Goal: Task Accomplishment & Management: Manage account settings

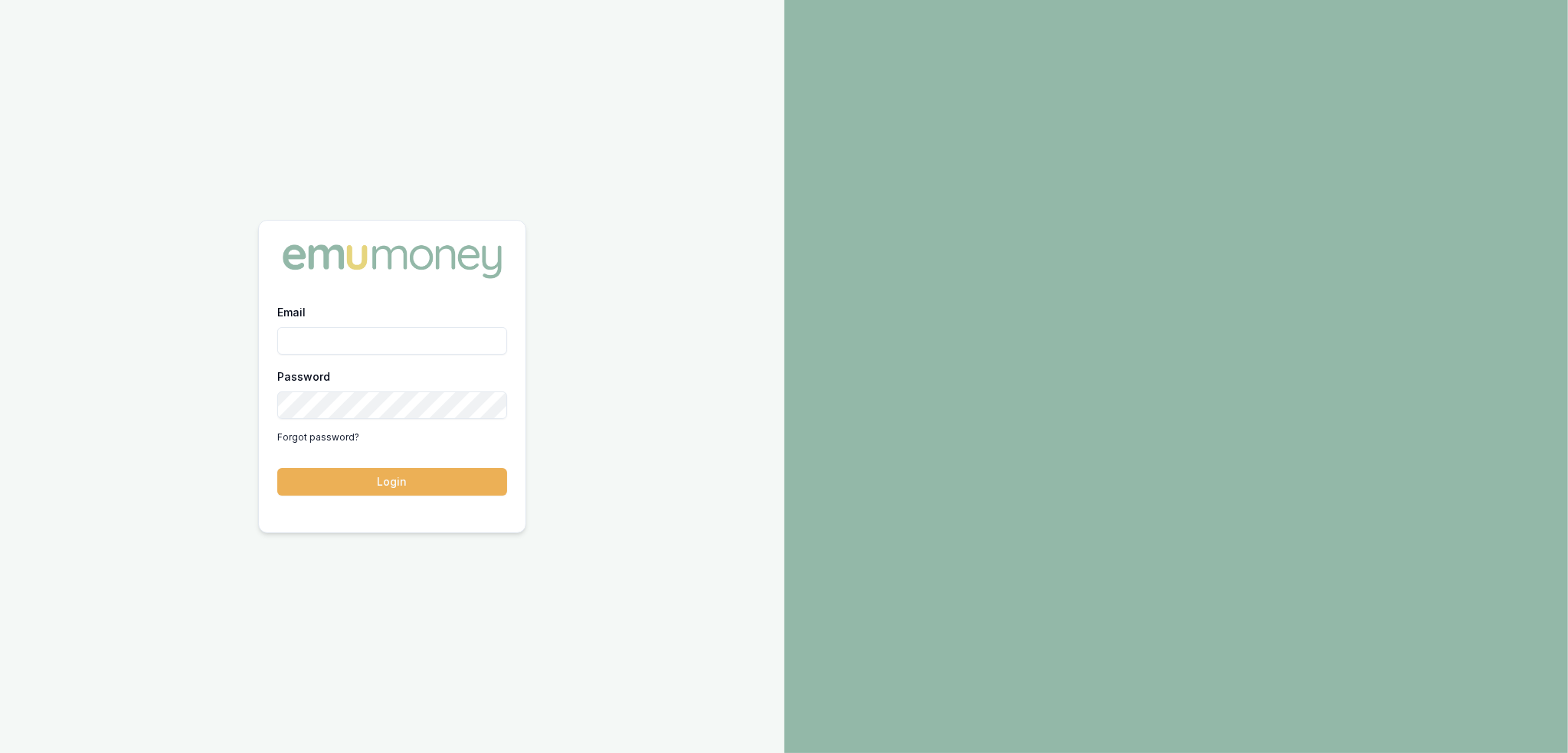
click at [425, 342] on input "Email" at bounding box center [392, 341] width 230 height 27
type input "robyn.adams@emumoney.com.au"
click at [406, 477] on button "Login" at bounding box center [392, 481] width 230 height 27
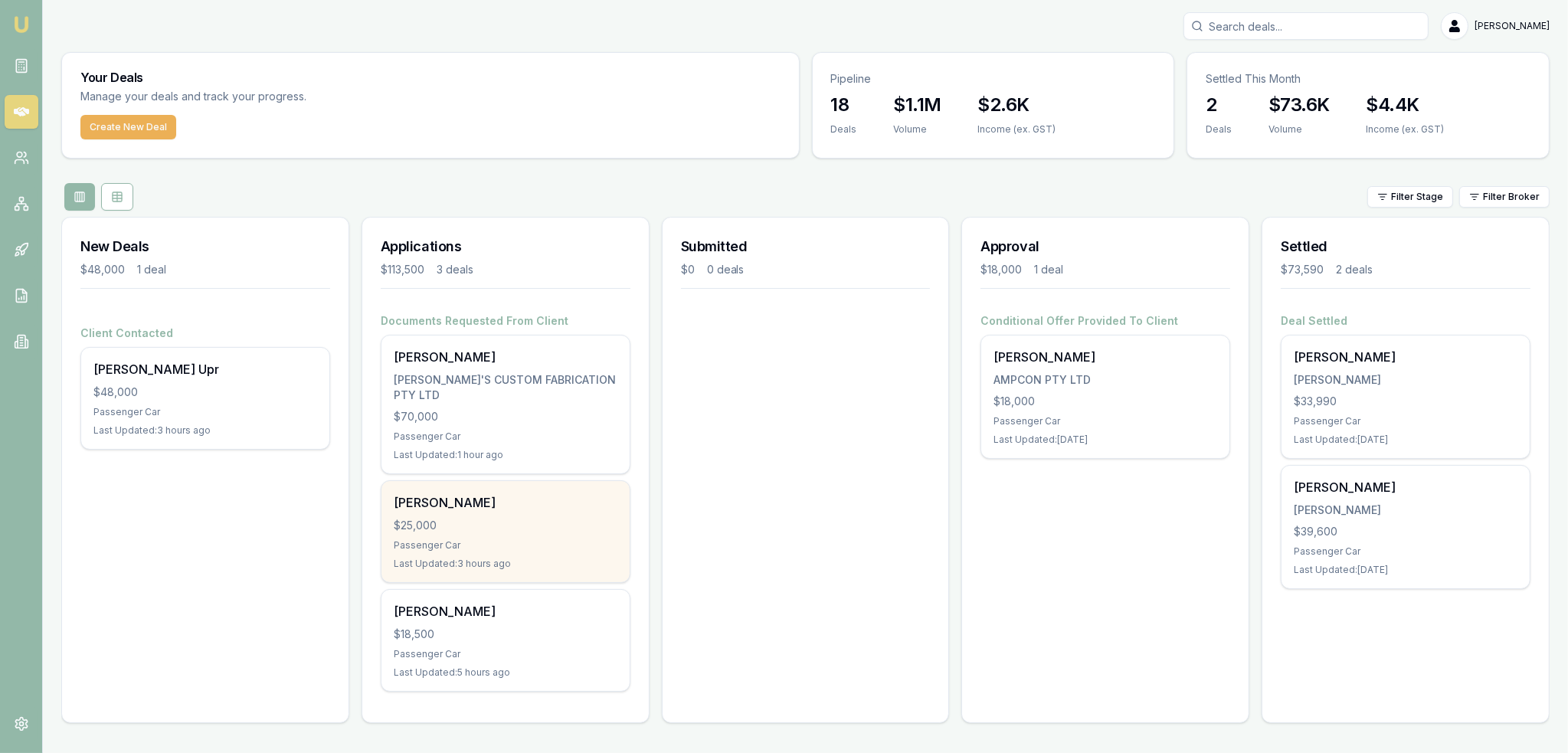
click at [496, 494] on div "[PERSON_NAME]" at bounding box center [505, 503] width 224 height 18
click at [520, 518] on div "$25,000" at bounding box center [505, 526] width 224 height 15
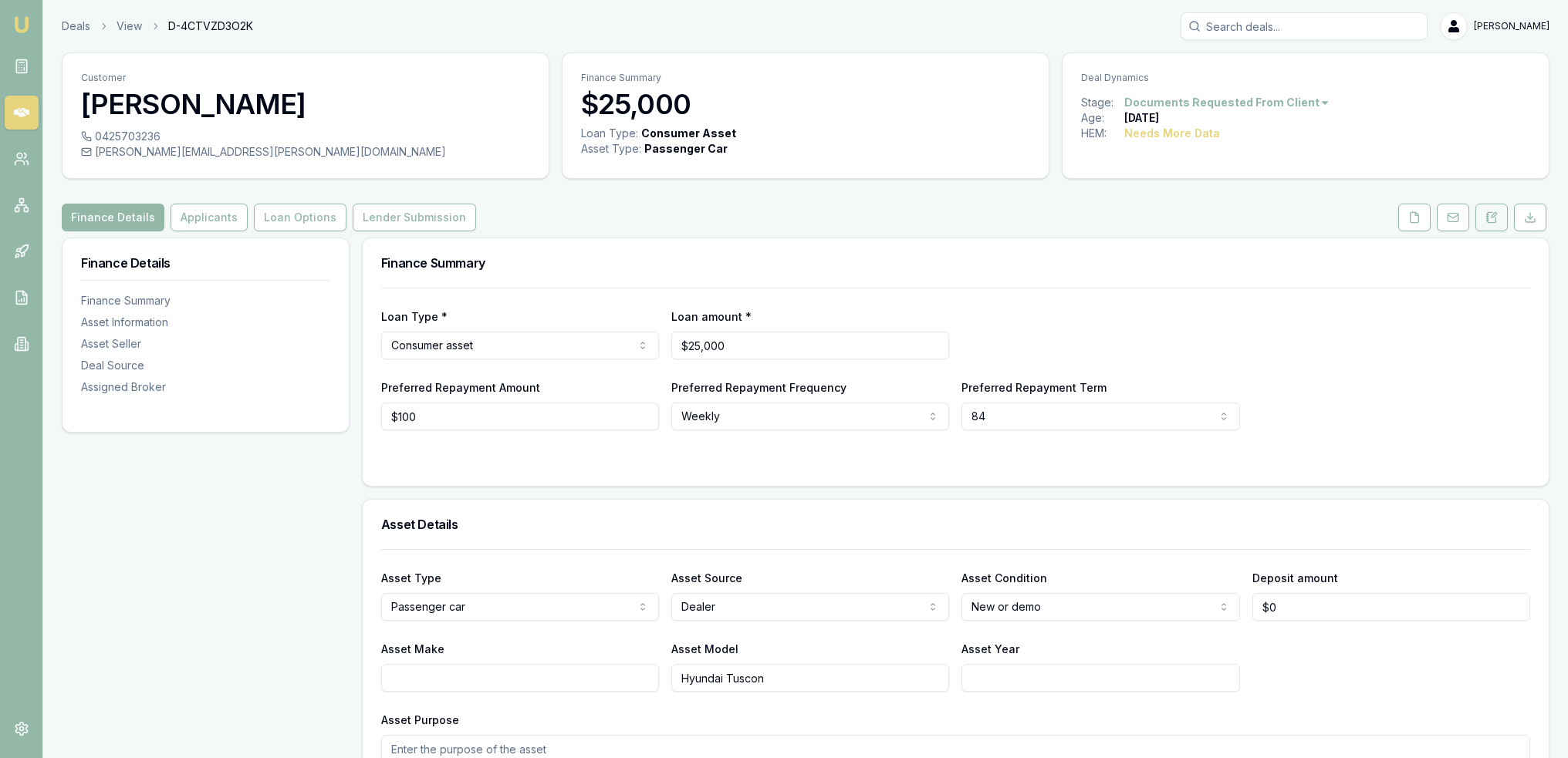
click at [1491, 215] on icon at bounding box center [1491, 217] width 13 height 13
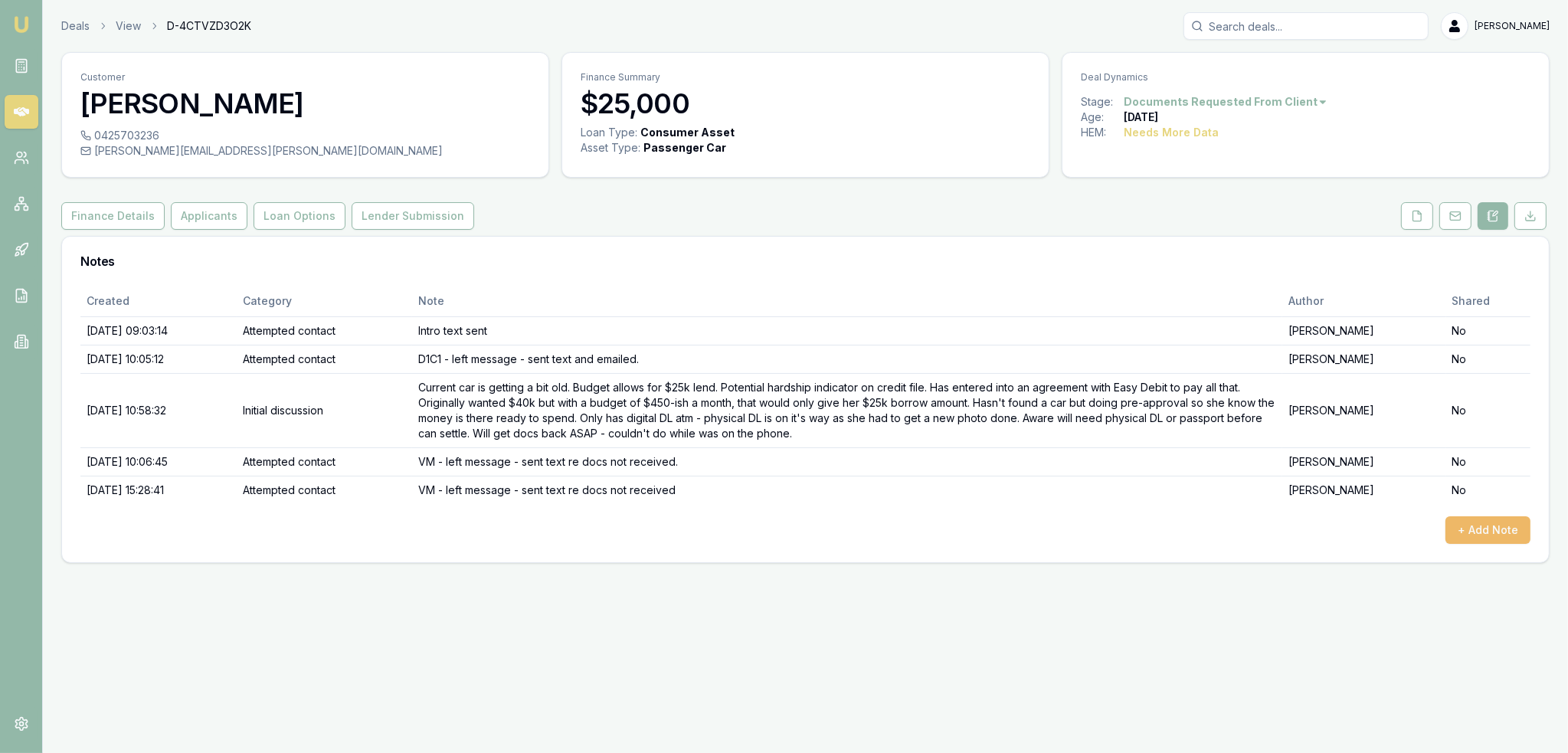
click at [1481, 524] on button "+ Add Note" at bounding box center [1488, 530] width 85 height 27
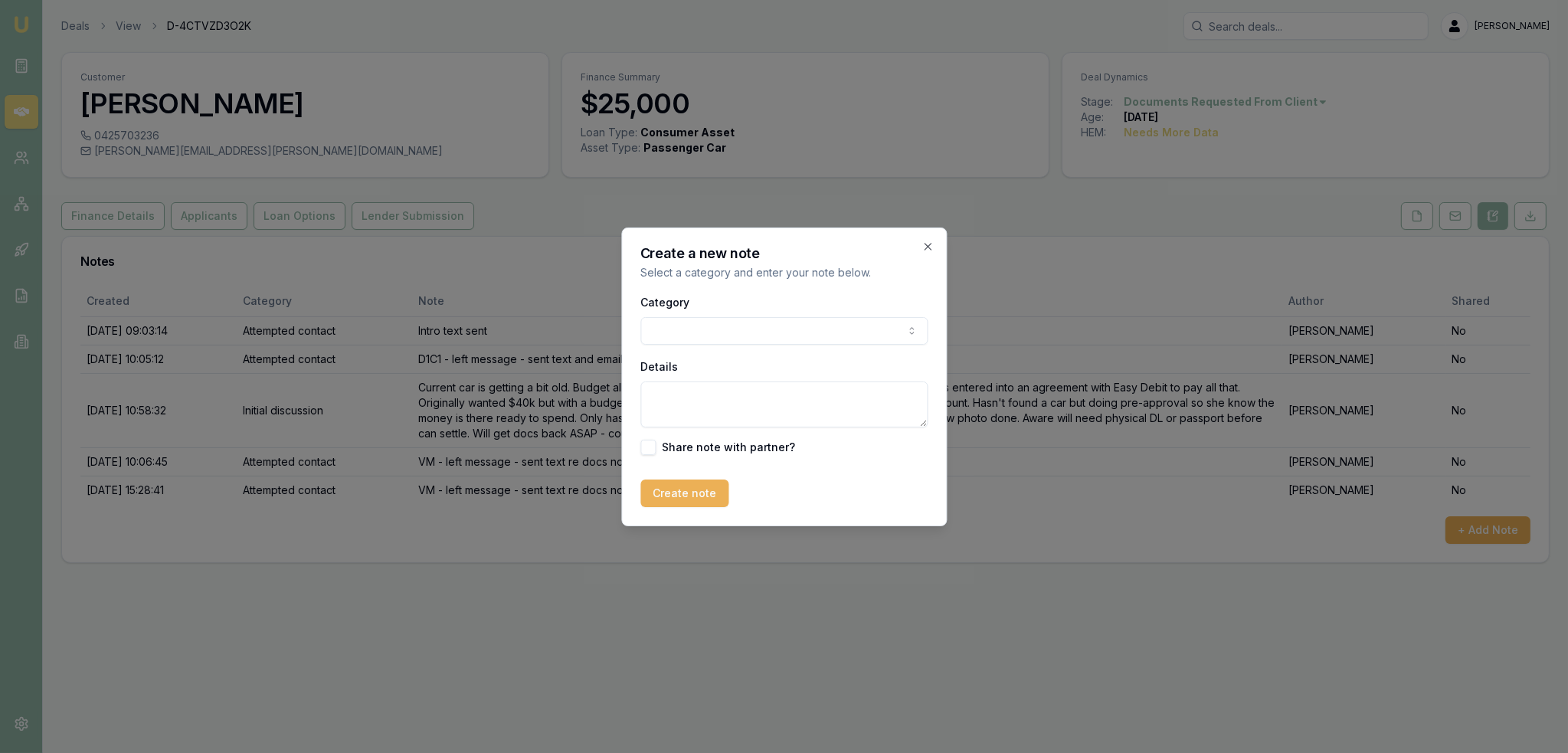
click at [748, 331] on body "Emu Broker Deals View D-4CTVZD3O2K Robyn Adams Toggle Menu Customer Tamara Tyso…" at bounding box center [784, 376] width 1568 height 753
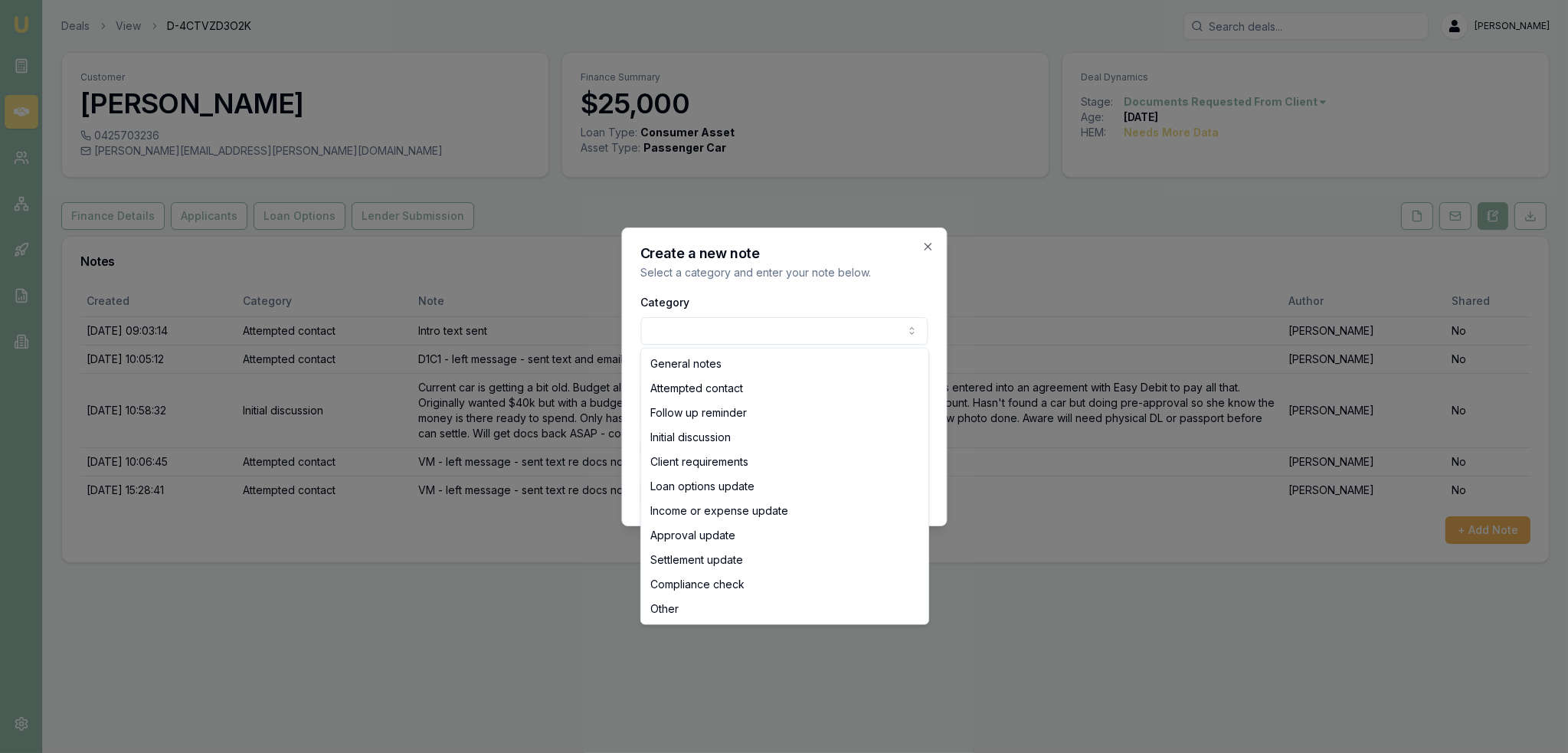
select select "ATTEMPTED_CONTACT"
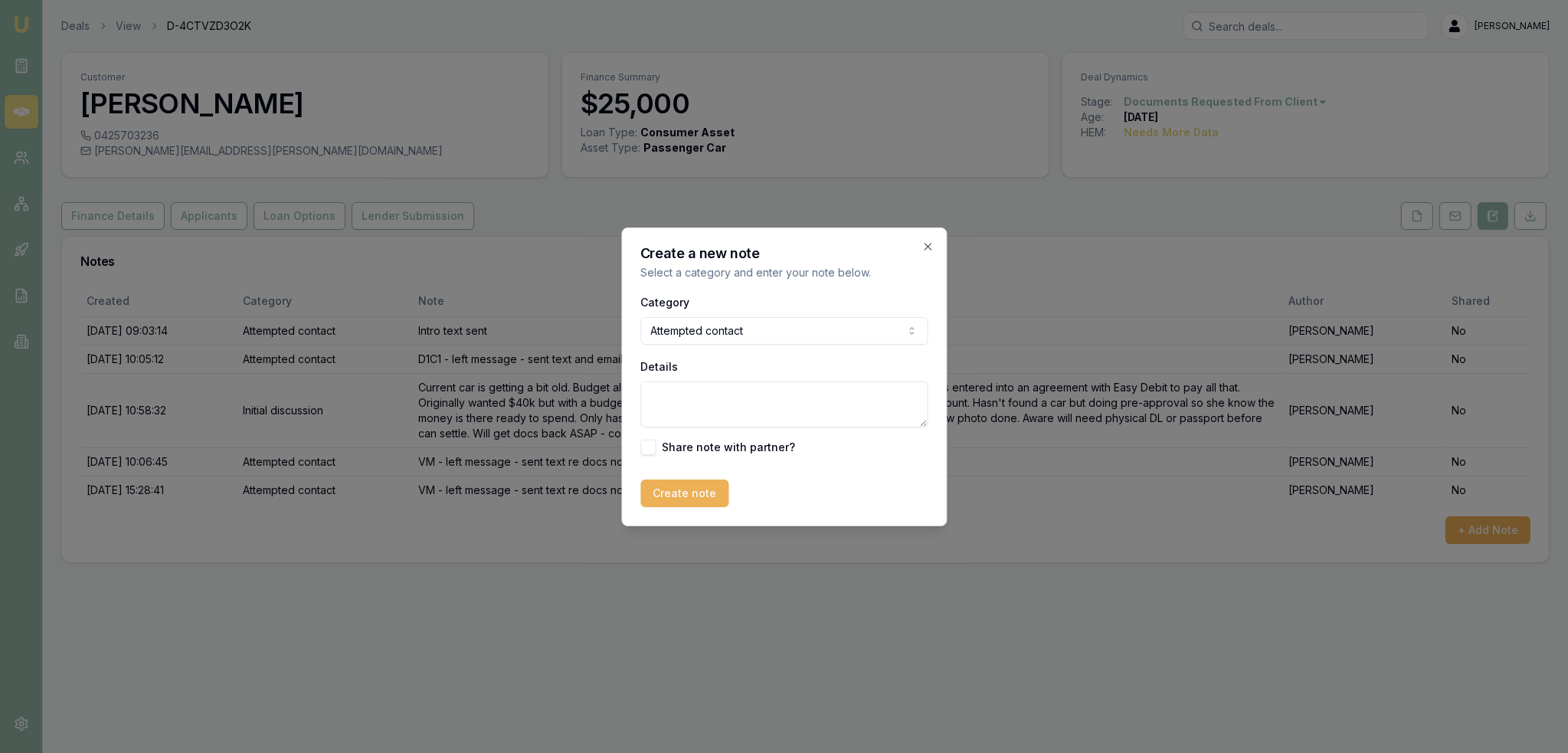
click at [703, 396] on textarea "Details" at bounding box center [784, 404] width 287 height 46
type textarea "VM - no message left"
click at [684, 481] on form "Category Attempted contact General notes Attempted contact Follow up reminder I…" at bounding box center [784, 400] width 287 height 215
click at [686, 481] on button "Create note" at bounding box center [684, 493] width 88 height 27
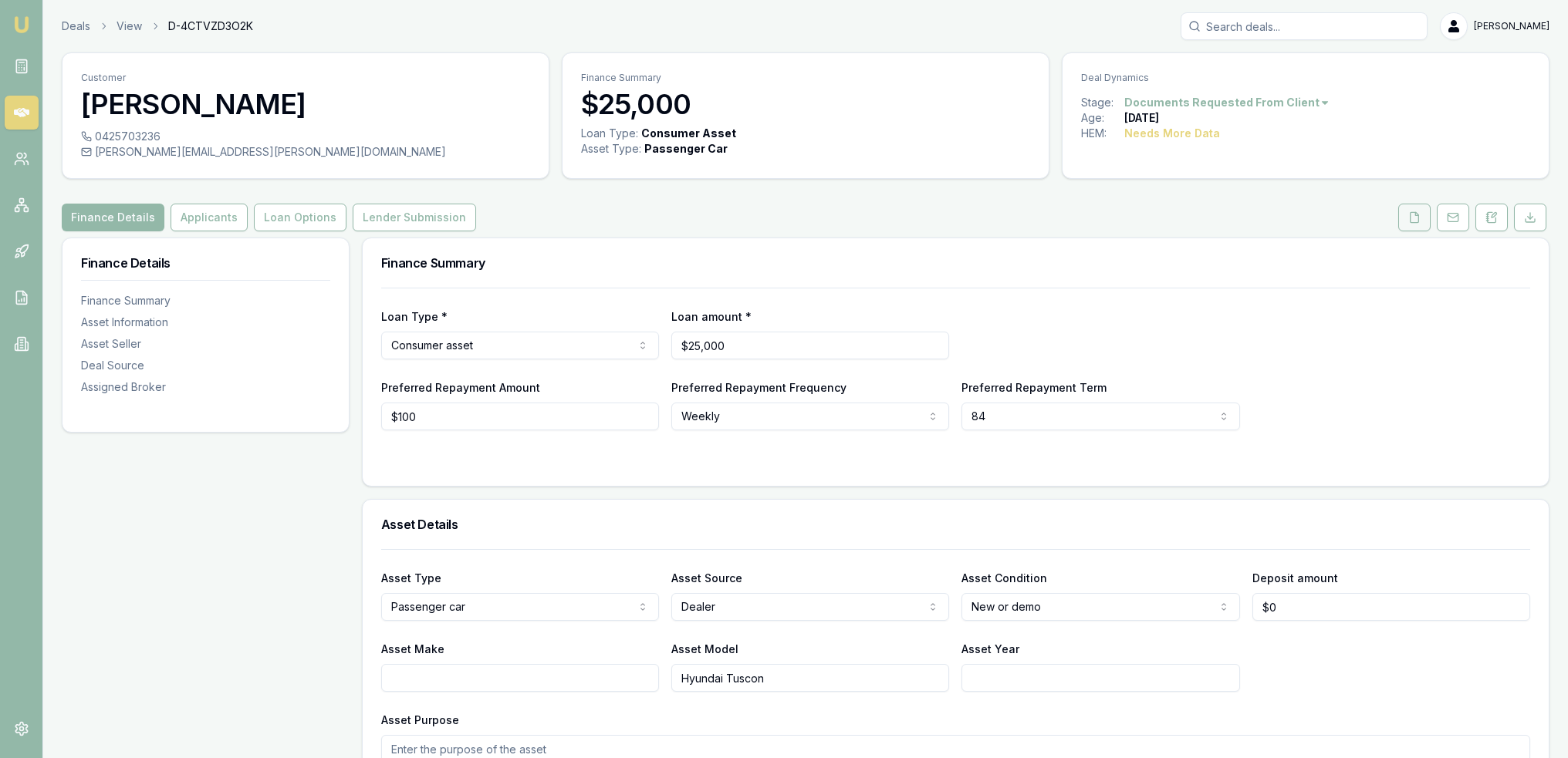
click at [1404, 215] on button at bounding box center [1414, 217] width 33 height 28
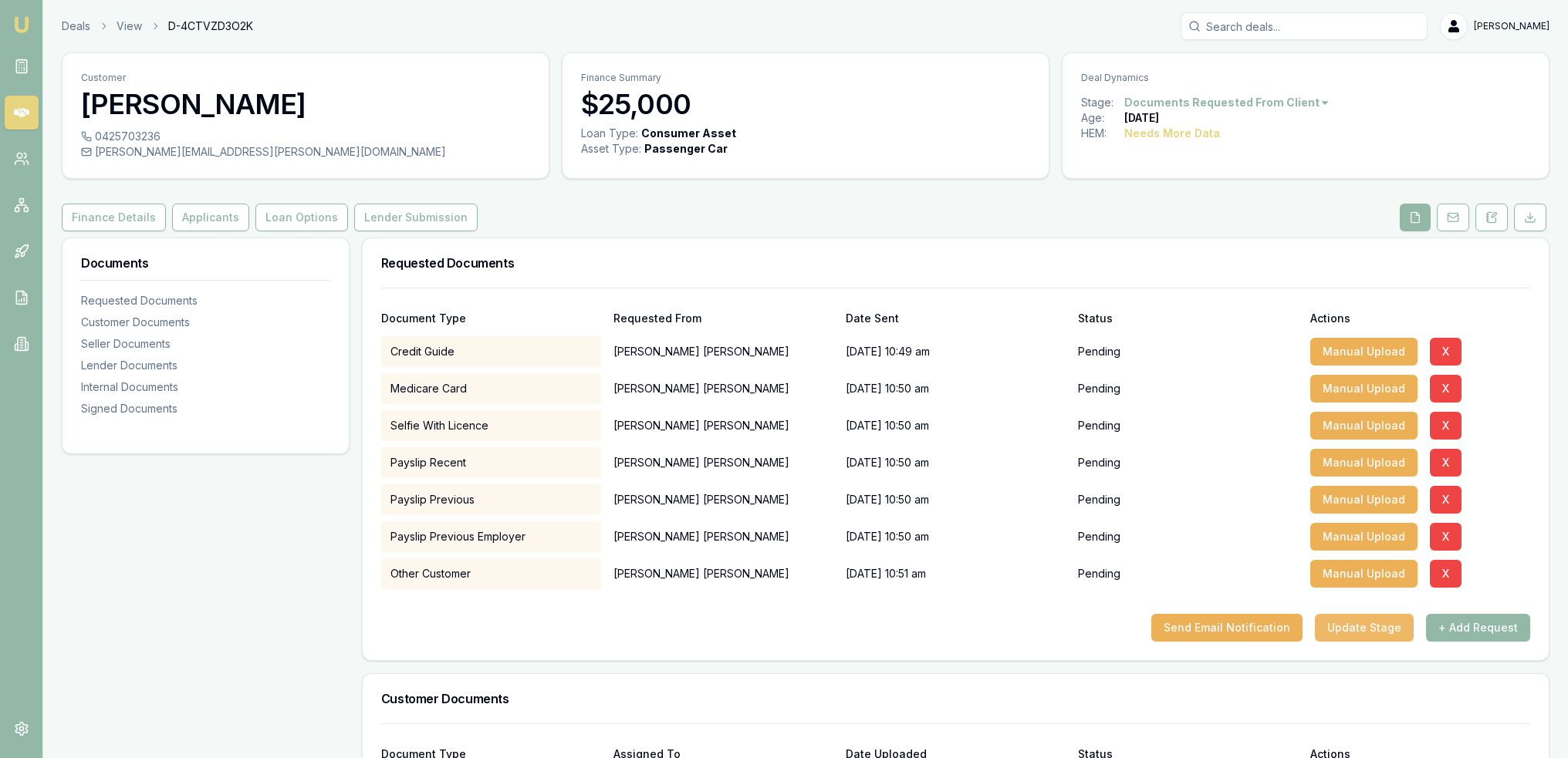
click at [1366, 628] on button "Update Stage" at bounding box center [1364, 627] width 99 height 28
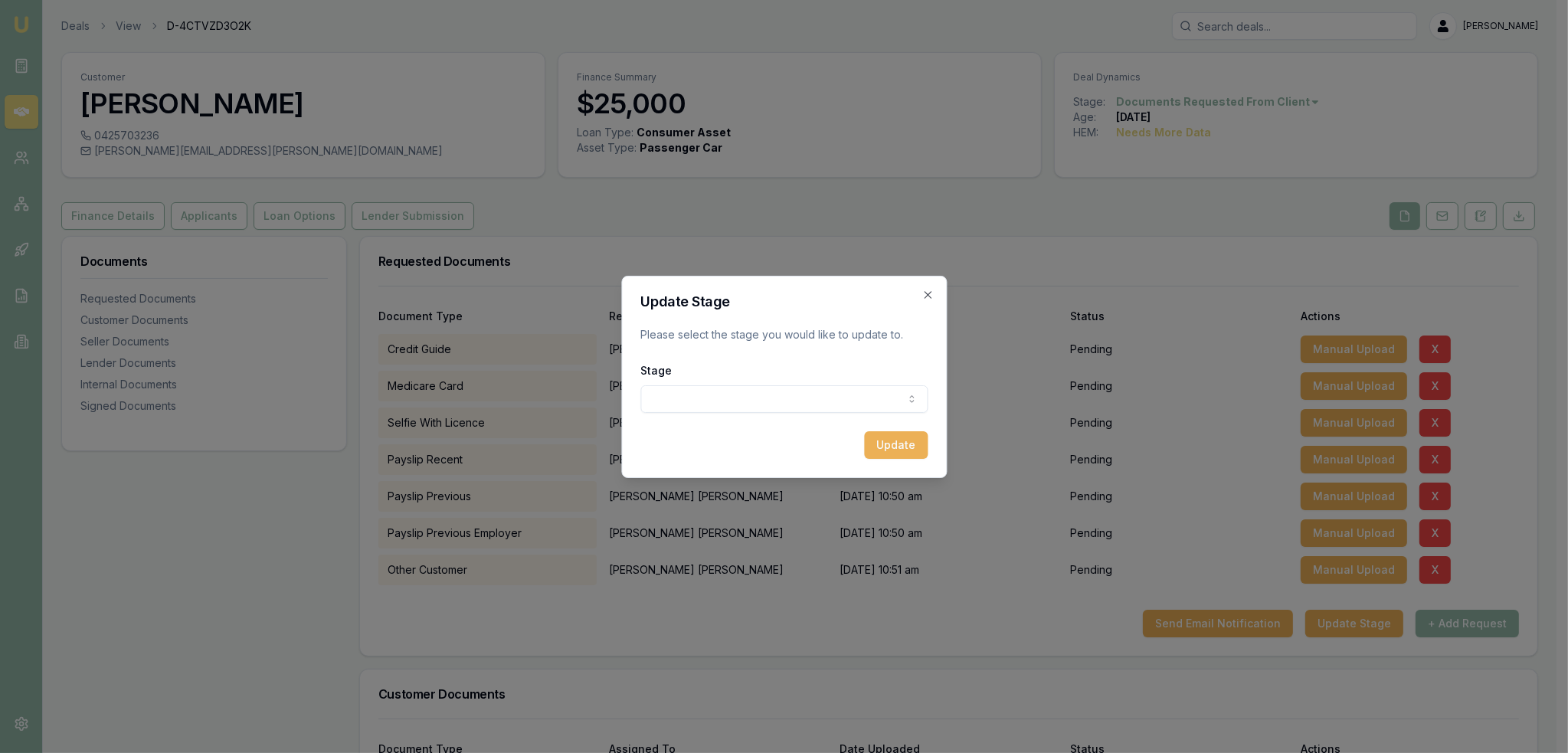
click at [828, 397] on body "Emu Broker Deals View D-4CTVZD3O2K Robyn Adams Toggle Menu Customer Tamara Tyso…" at bounding box center [779, 376] width 1557 height 753
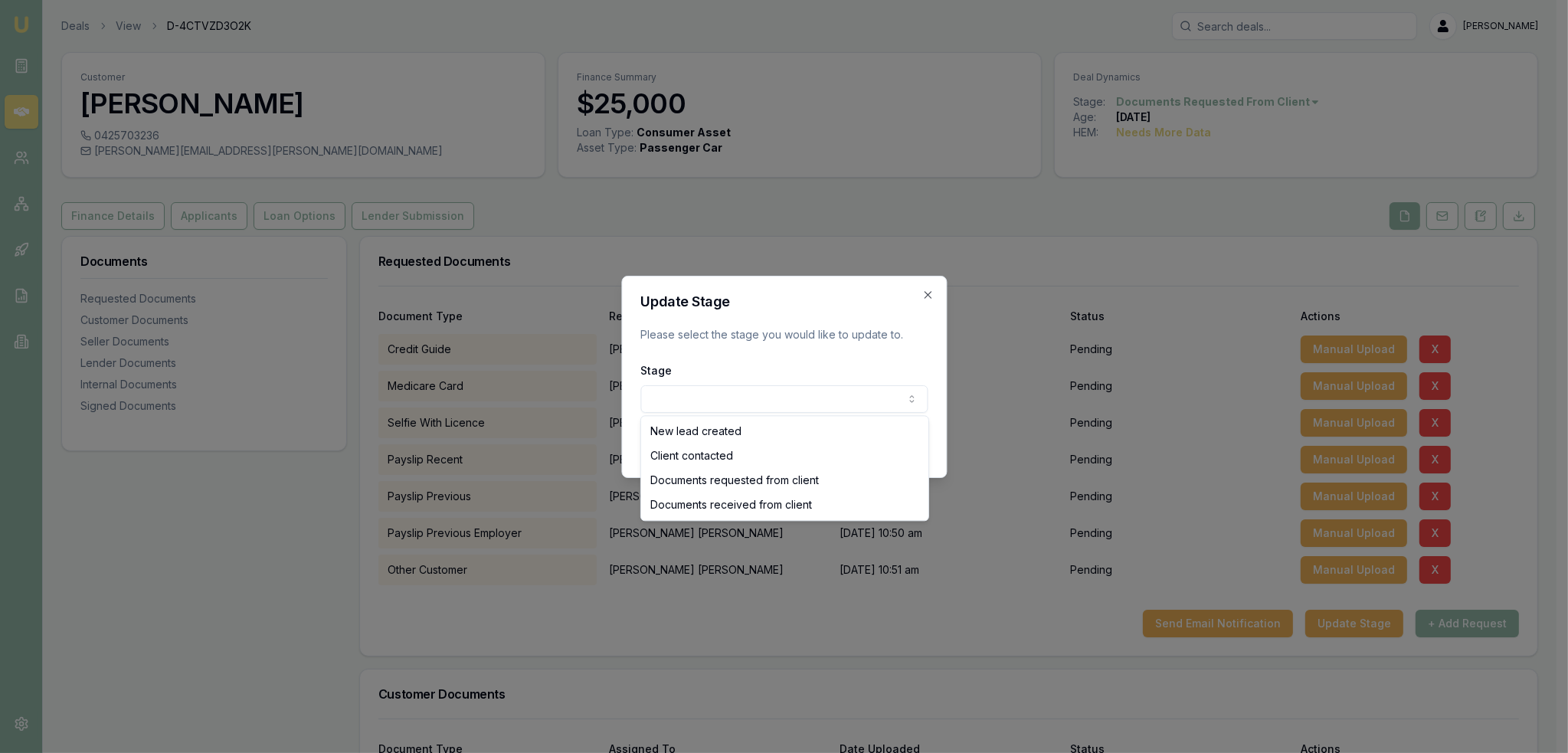
select select "DOCUMENTS_REQUESTED_FROM_CLIENT"
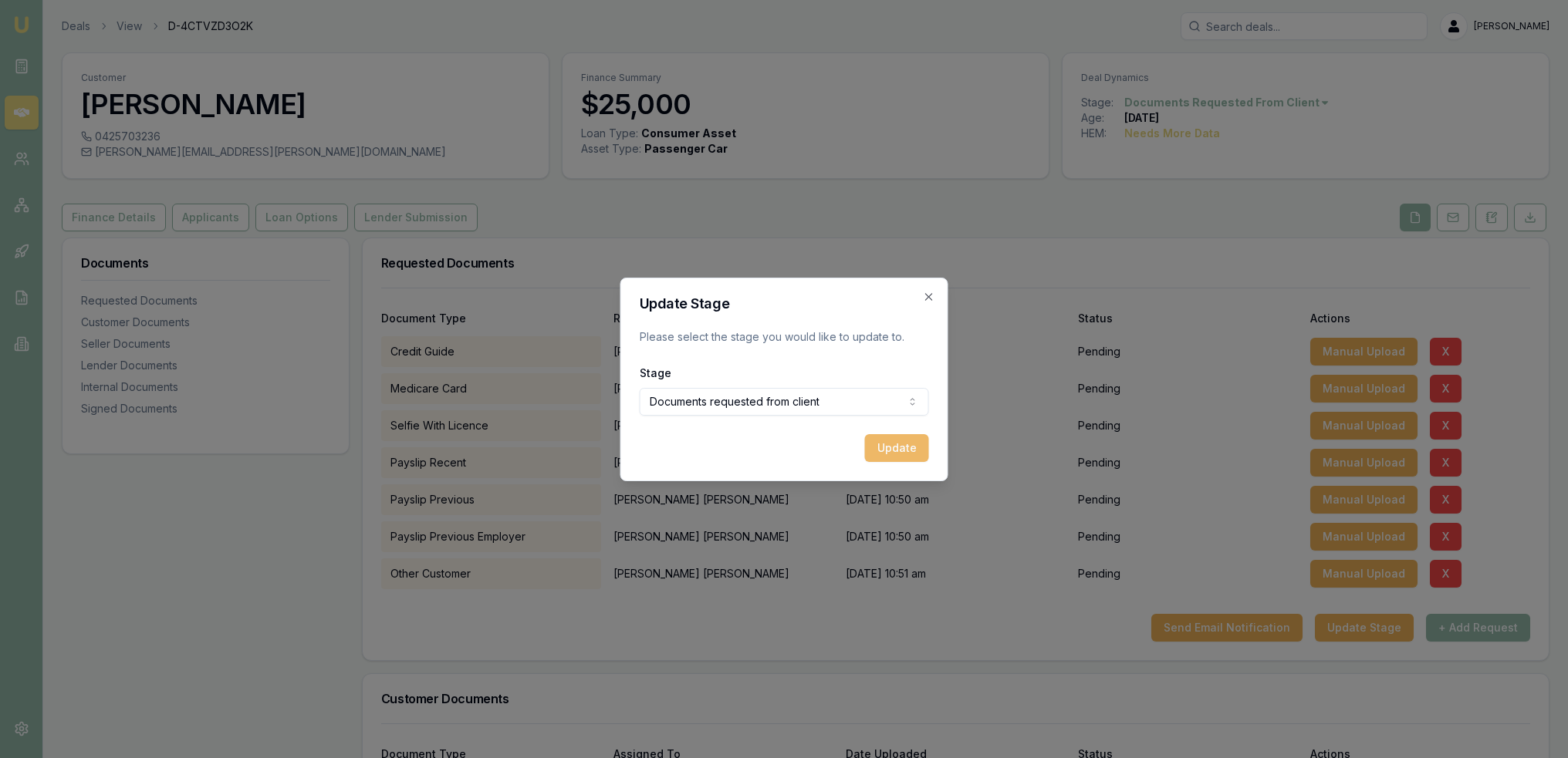
click at [906, 447] on button "Update" at bounding box center [896, 448] width 64 height 28
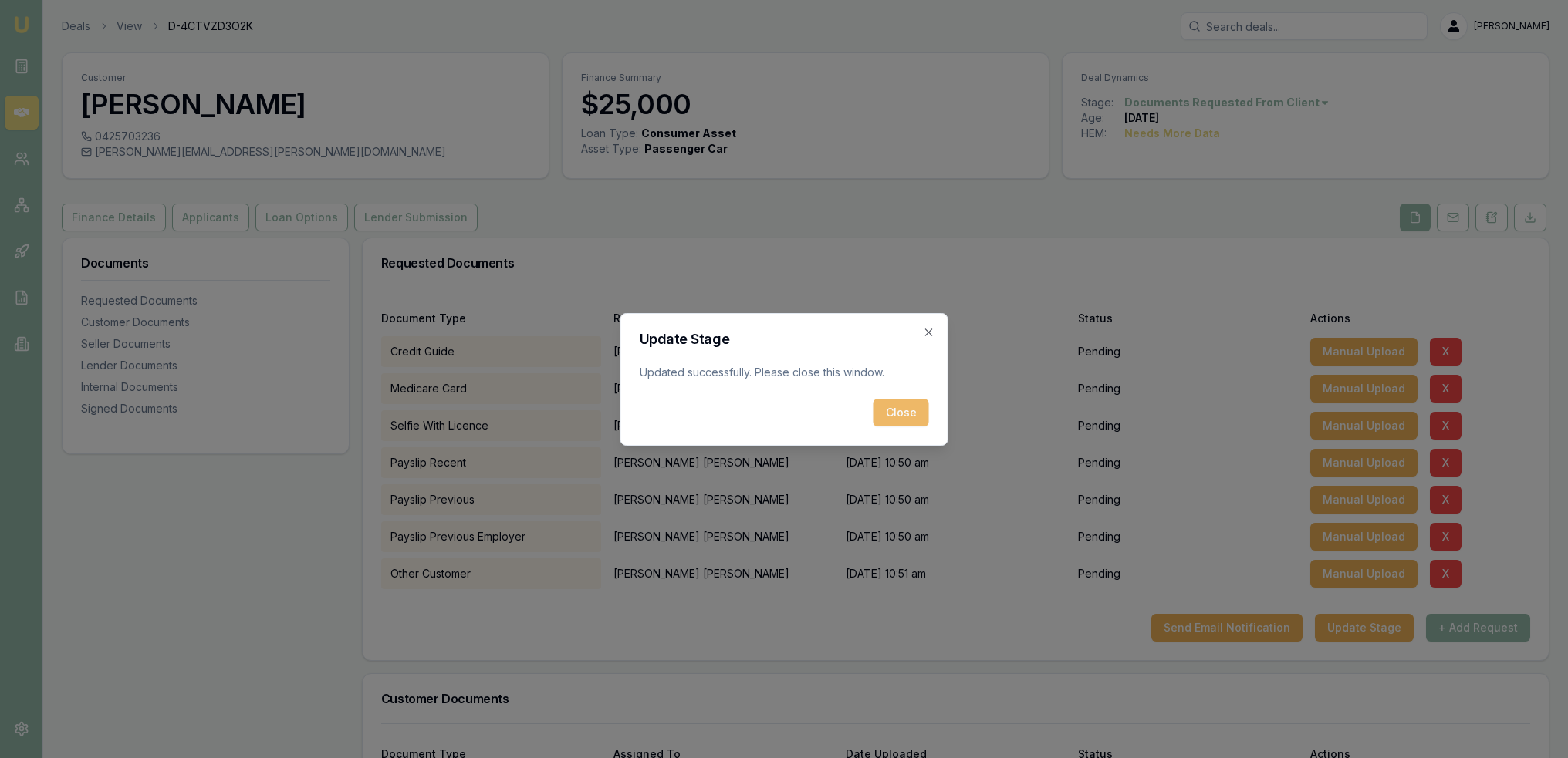
click at [906, 413] on button "Close" at bounding box center [901, 413] width 55 height 28
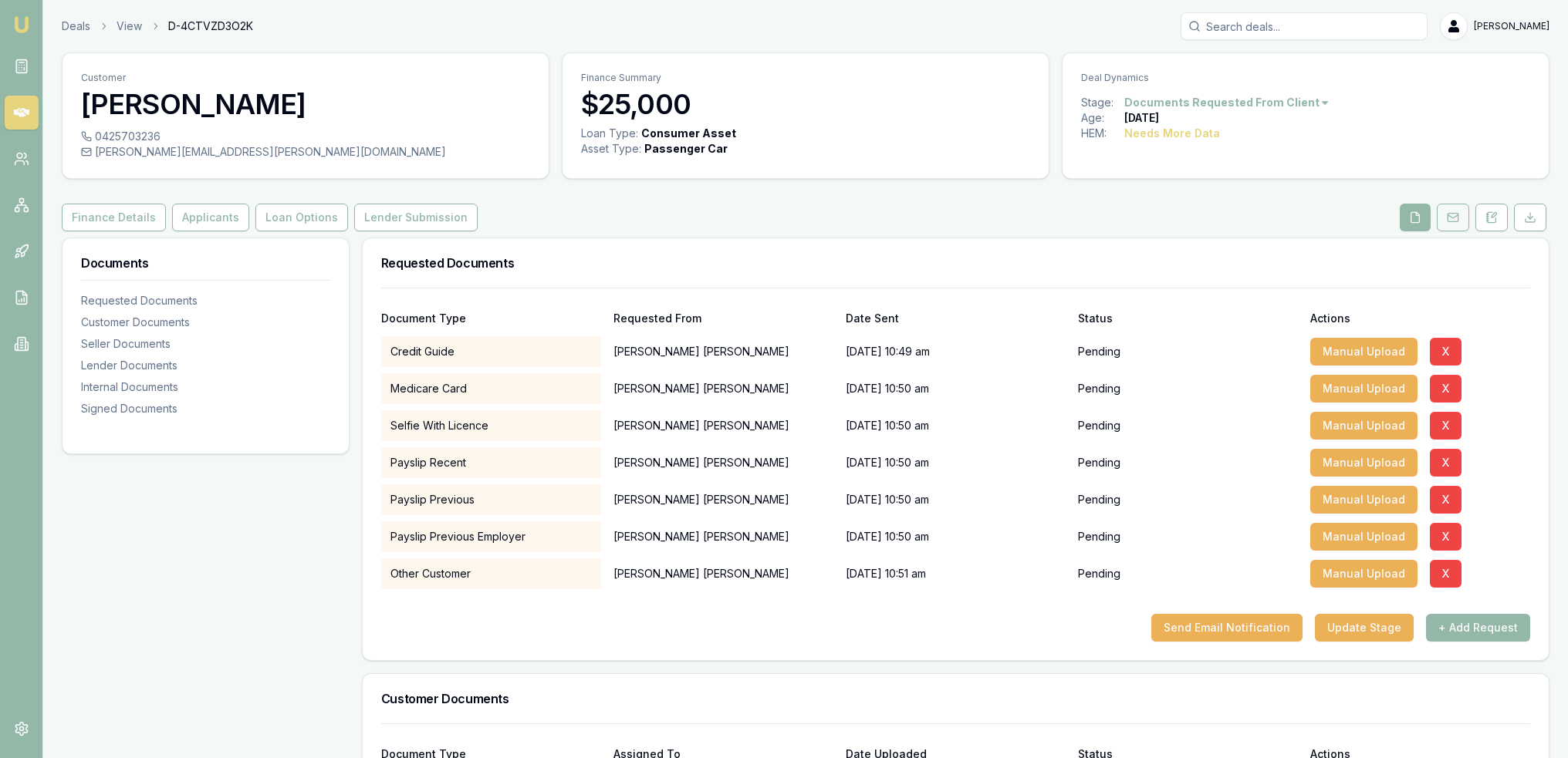
click at [1457, 221] on icon at bounding box center [1452, 217] width 13 height 13
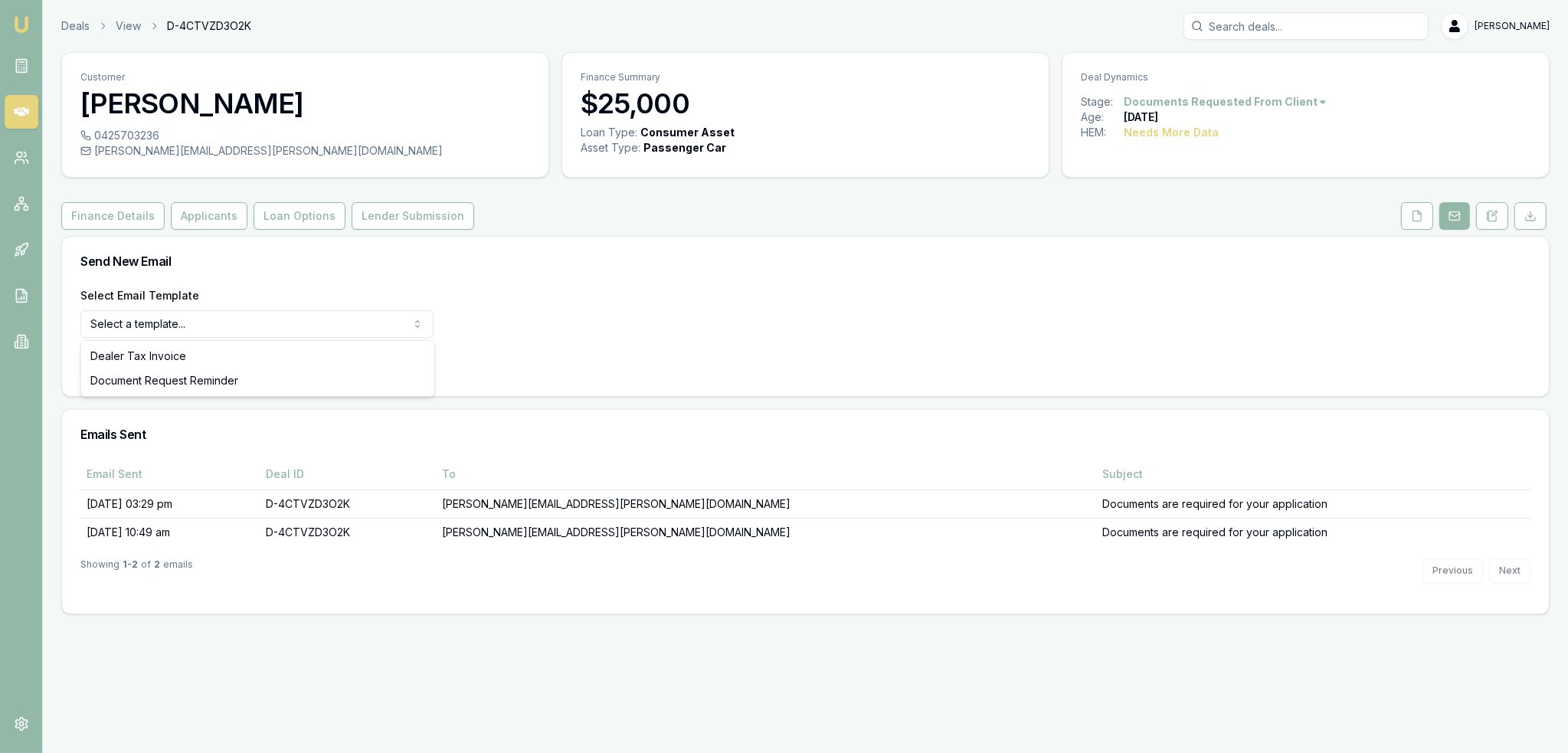
click at [323, 322] on html "Emu Broker Deals View D-4CTVZD3O2K Robyn Adams Toggle Menu Customer Tamara Tyso…" at bounding box center [784, 376] width 1568 height 753
select select "document-request-reminder"
click at [158, 368] on button "Use Email Template" at bounding box center [146, 363] width 130 height 27
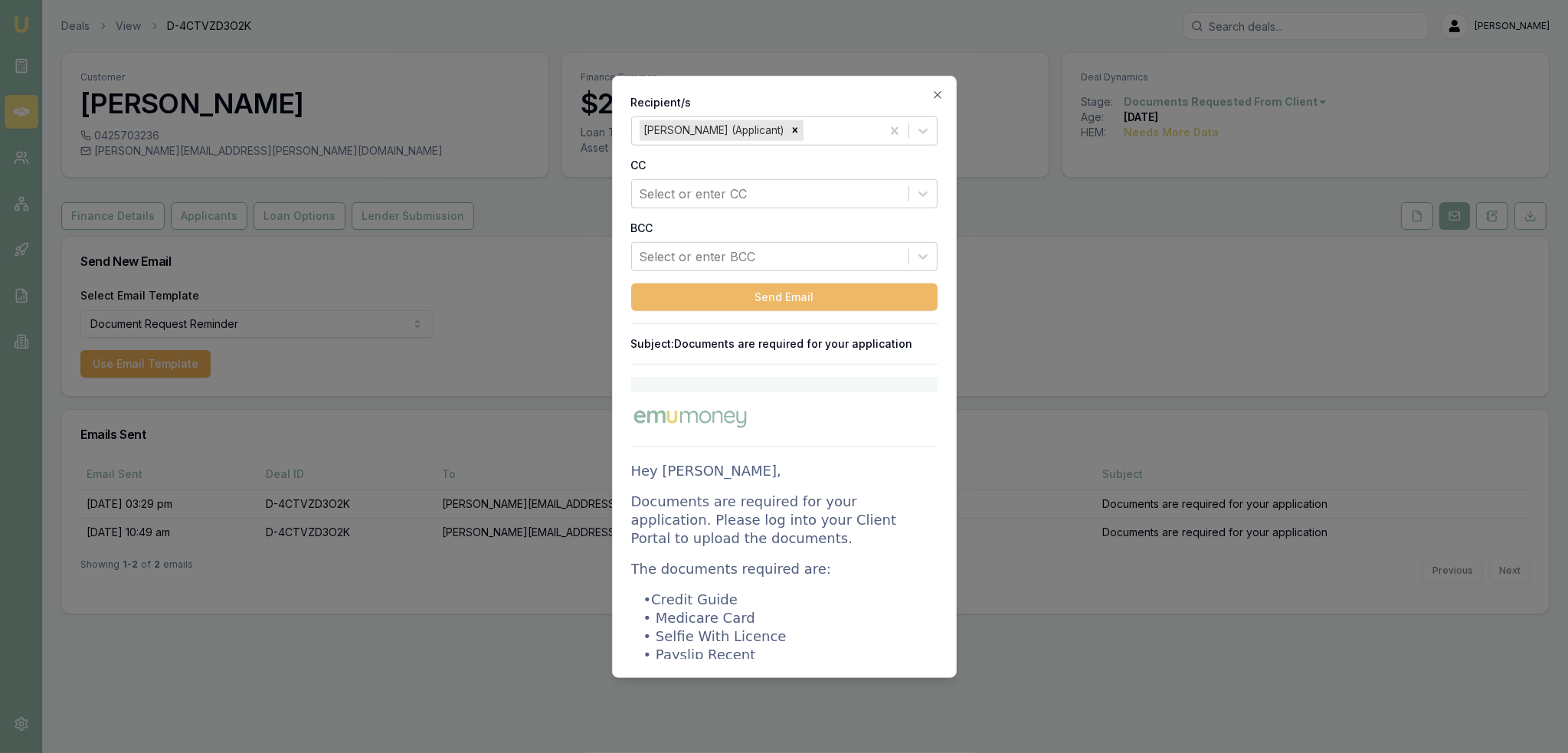
click at [776, 286] on button "Send Email" at bounding box center [784, 297] width 306 height 27
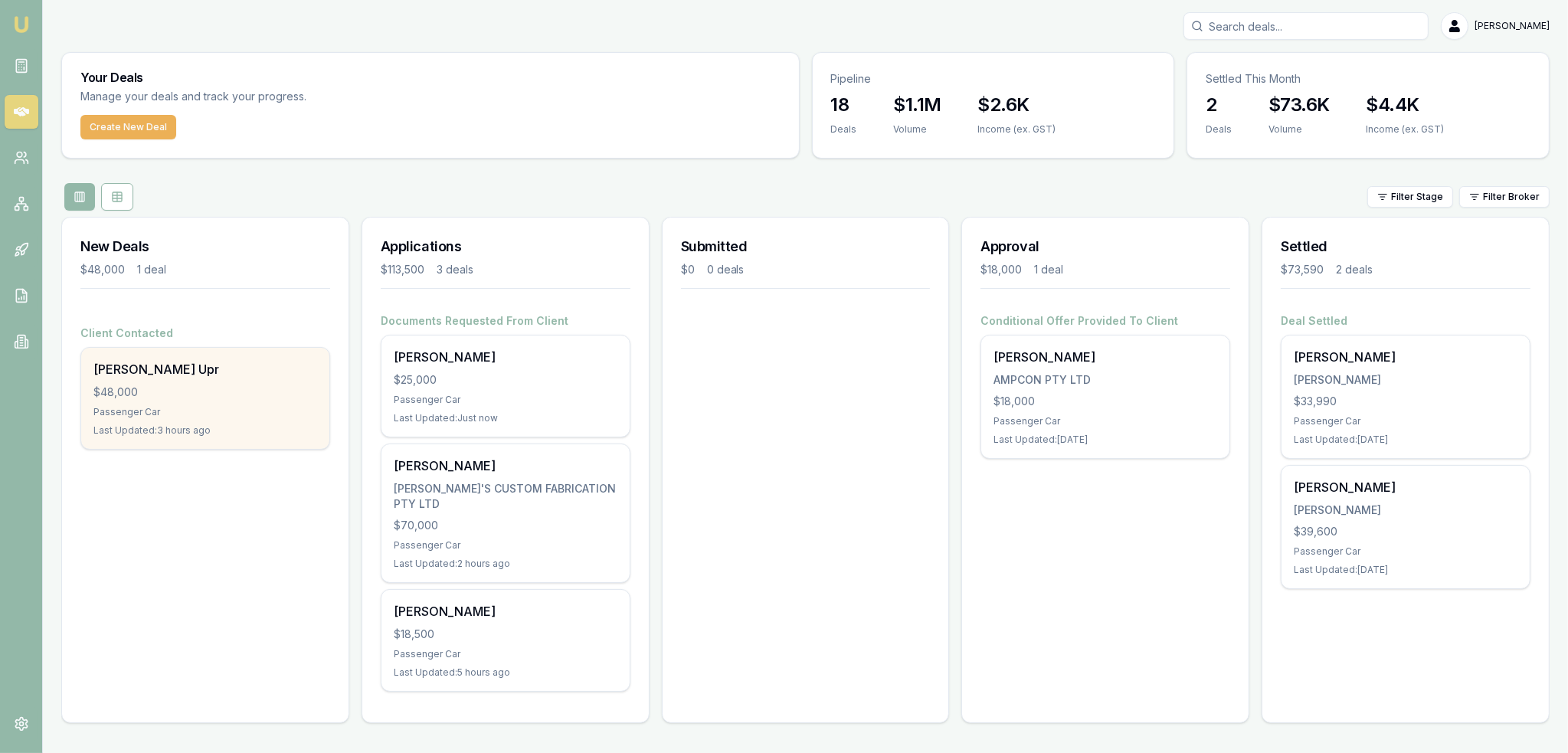
click at [163, 398] on div "$48,000" at bounding box center [205, 392] width 224 height 15
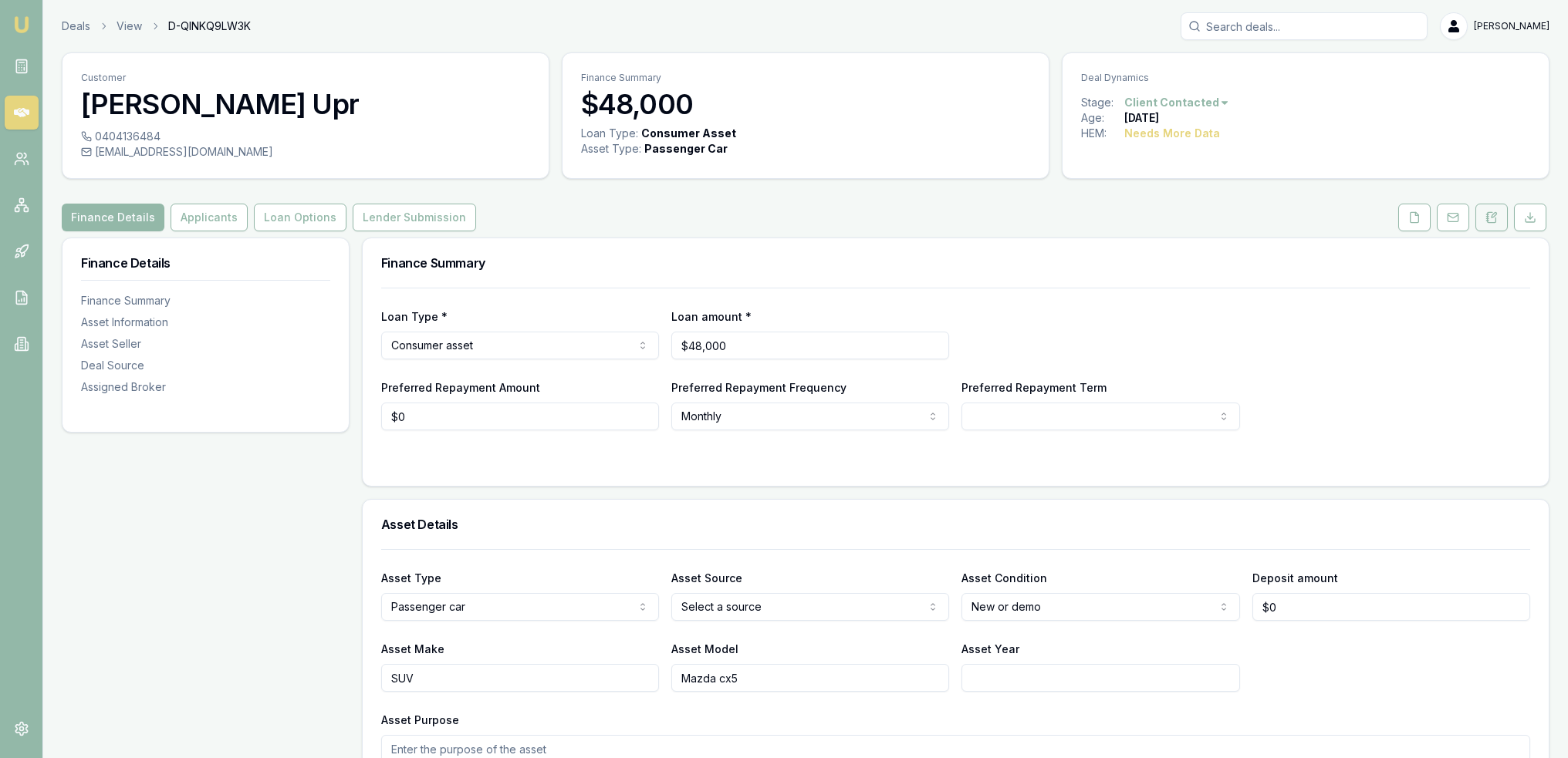
click at [1484, 221] on button at bounding box center [1491, 217] width 33 height 28
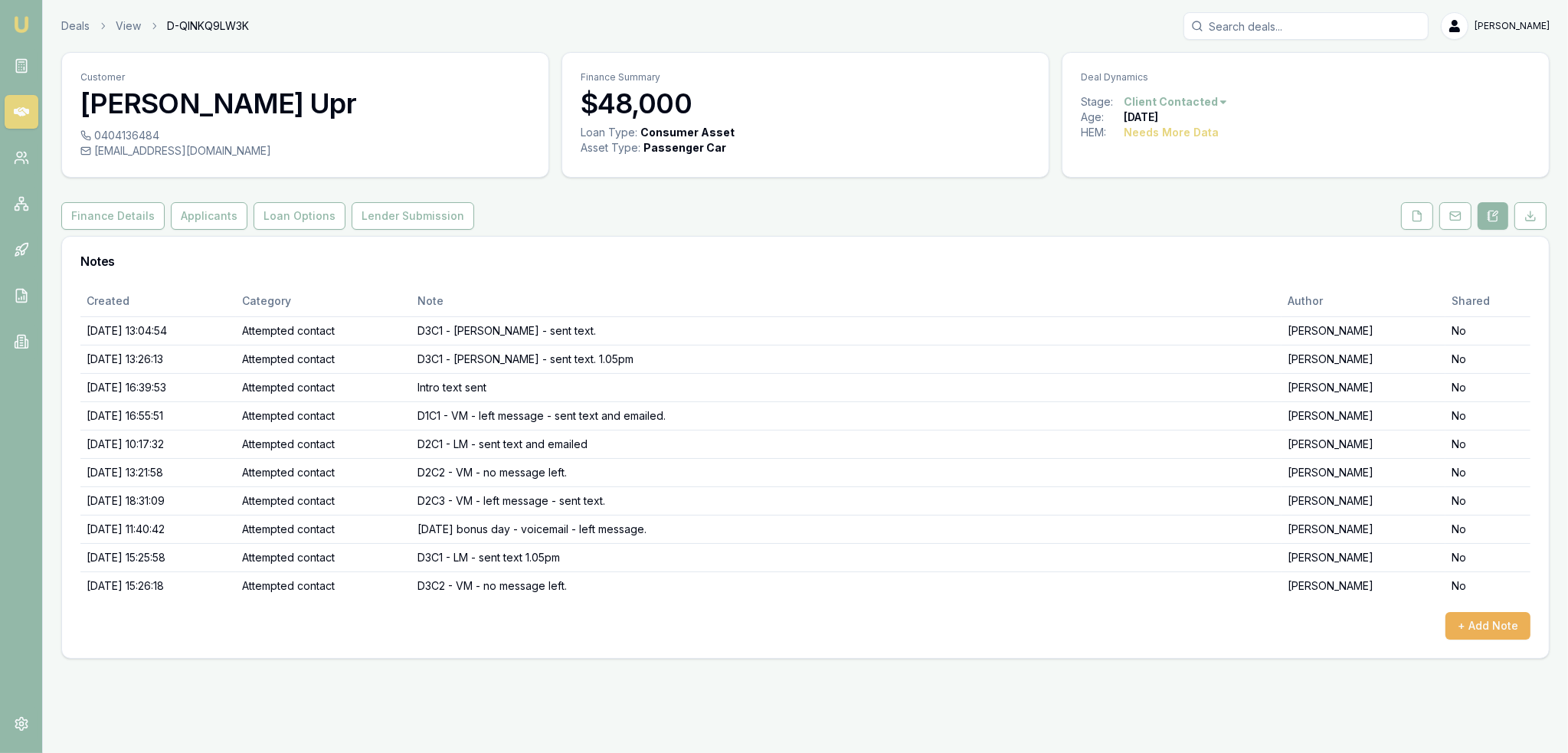
drag, startPoint x: 1493, startPoint y: 209, endPoint x: 1467, endPoint y: 283, distance: 78.4
click at [1493, 210] on icon at bounding box center [1493, 216] width 12 height 12
click at [1516, 626] on button "+ Add Note" at bounding box center [1488, 626] width 85 height 27
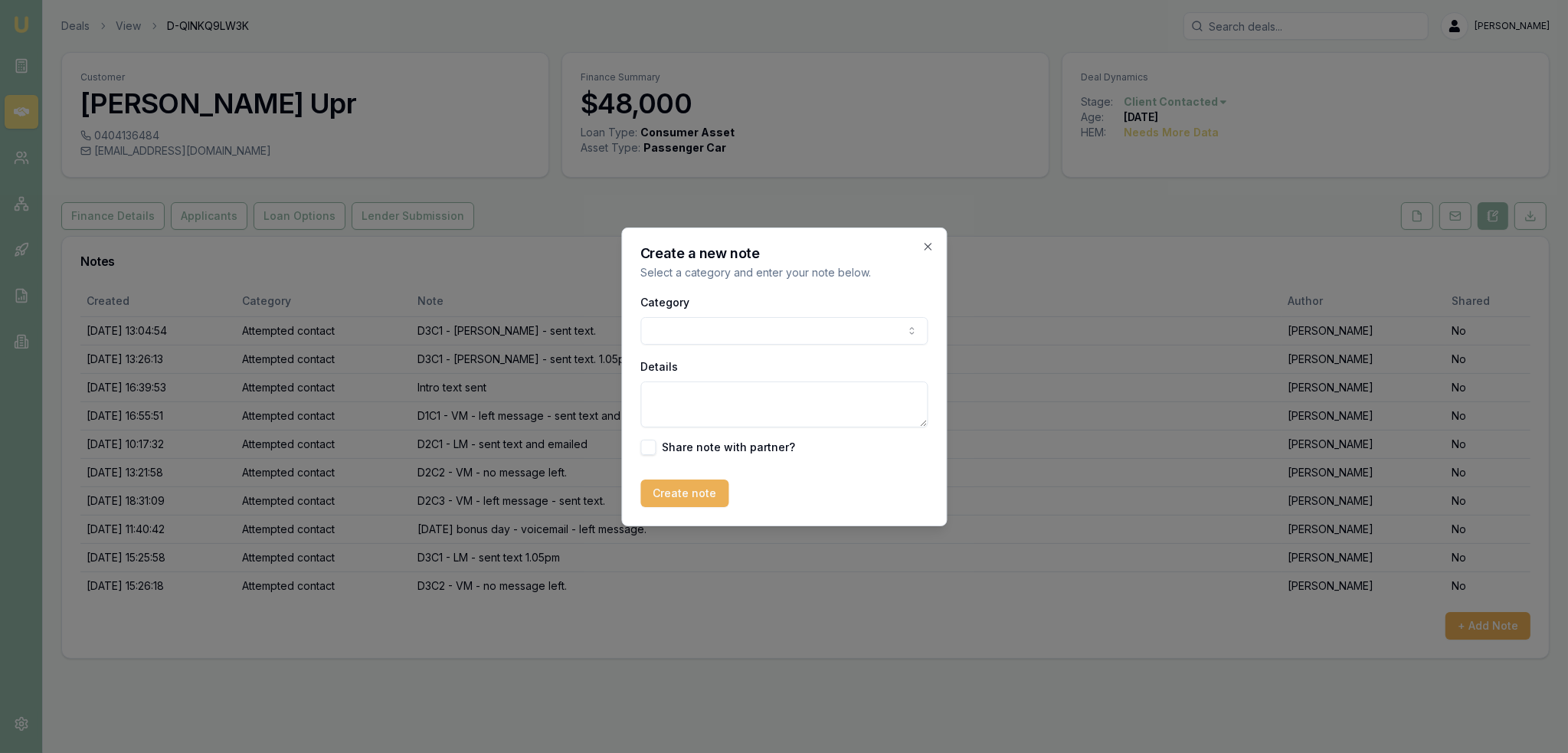
click at [748, 324] on body "Emu Broker Deals View D-QINKQ9LW3K [PERSON_NAME] Toggle Menu Customer [PERSON_N…" at bounding box center [784, 376] width 1568 height 753
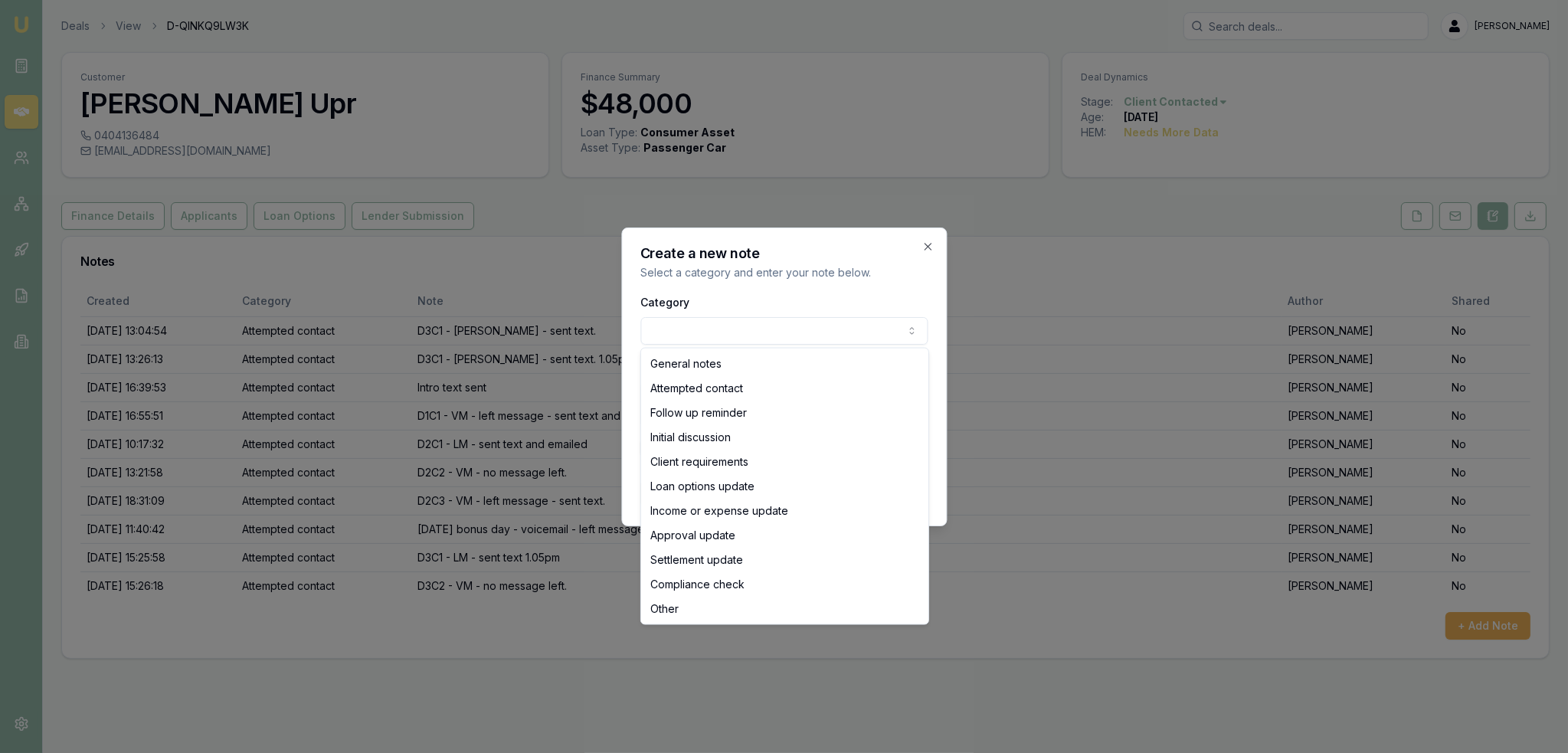
select select "ATTEMPTED_CONTACT"
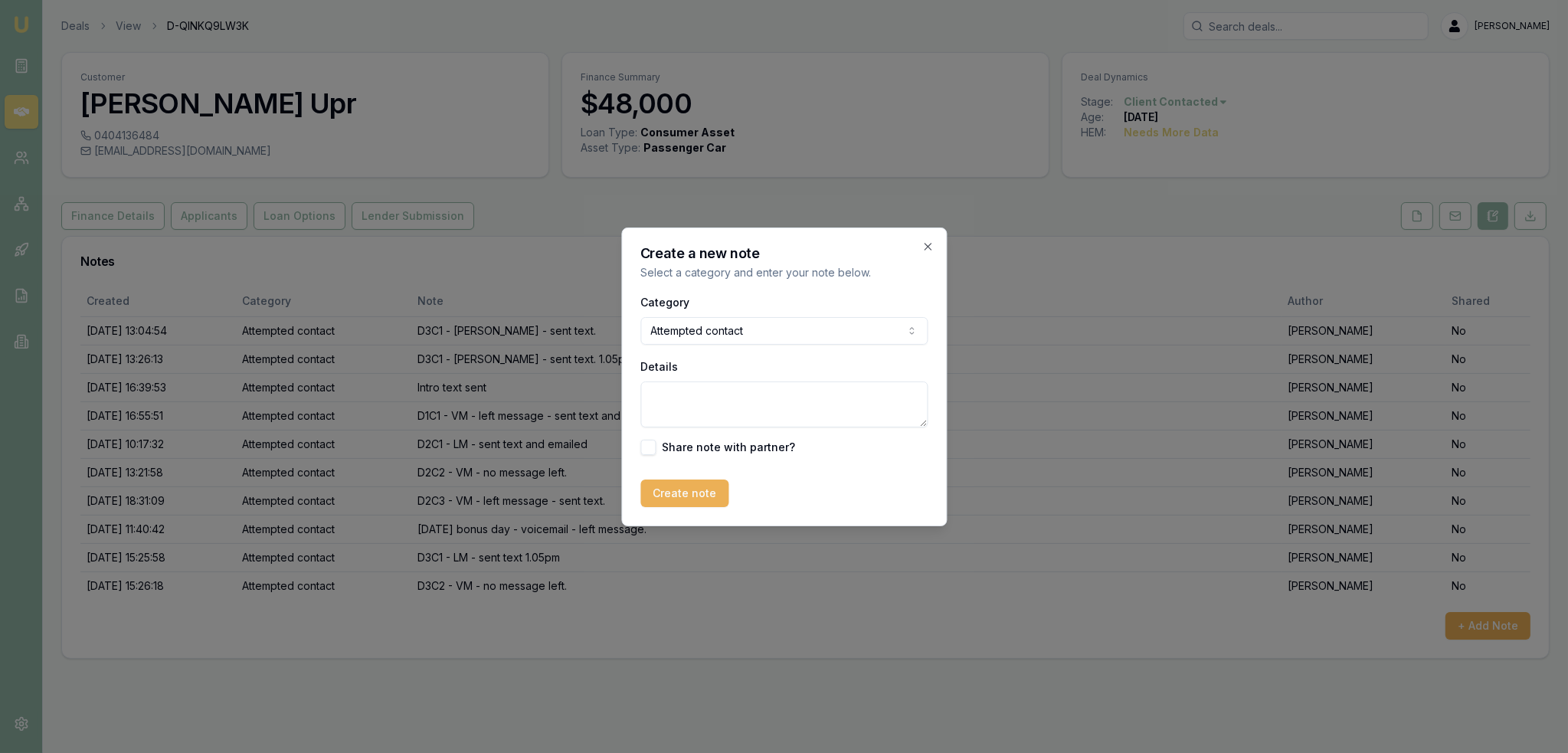
click at [715, 392] on textarea "Details" at bounding box center [784, 404] width 287 height 46
type textarea "D3C3 - LM - sent text."
click at [679, 496] on button "Create note" at bounding box center [684, 493] width 88 height 27
